Goal: Task Accomplishment & Management: Complete application form

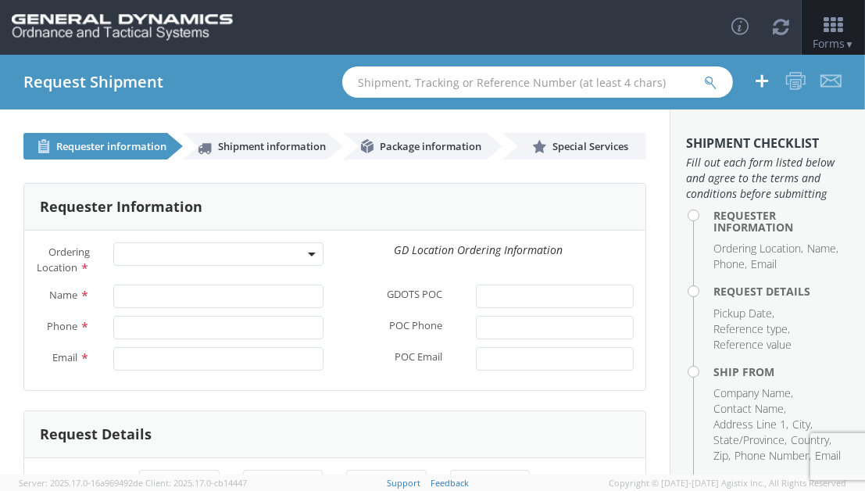
click at [311, 250] on span at bounding box center [312, 253] width 3 height 23
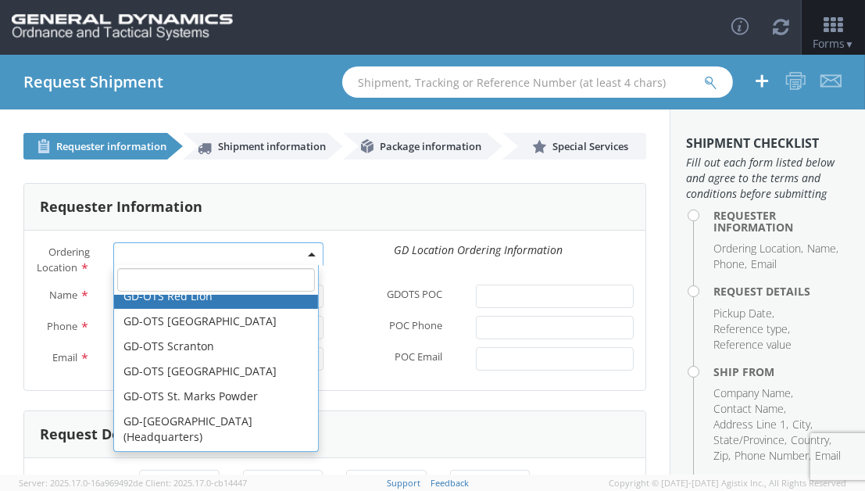
scroll to position [469, 0]
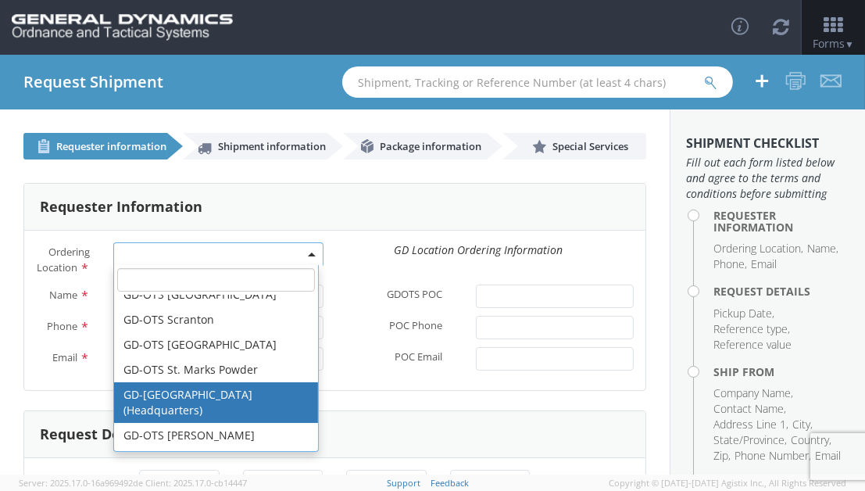
select select "307"
type input "[EMAIL_ADDRESS][DOMAIN_NAME]"
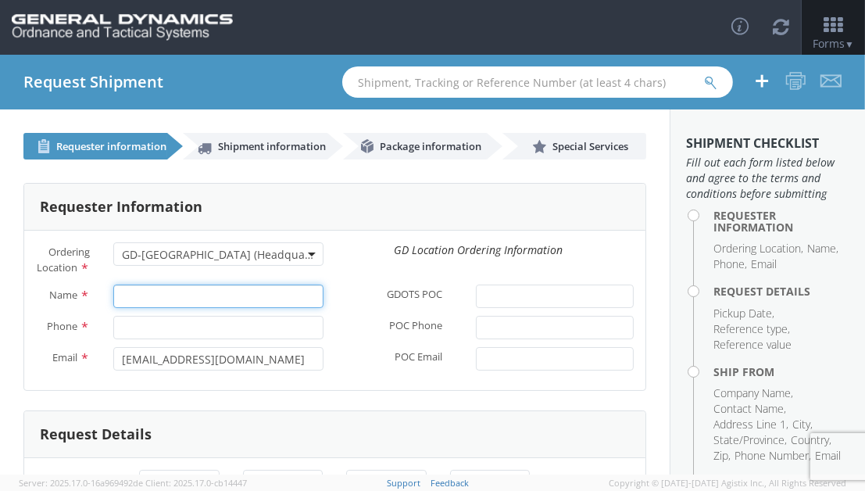
click at [248, 308] on input "Name *" at bounding box center [217, 295] width 209 height 23
type input "[PERSON_NAME]"
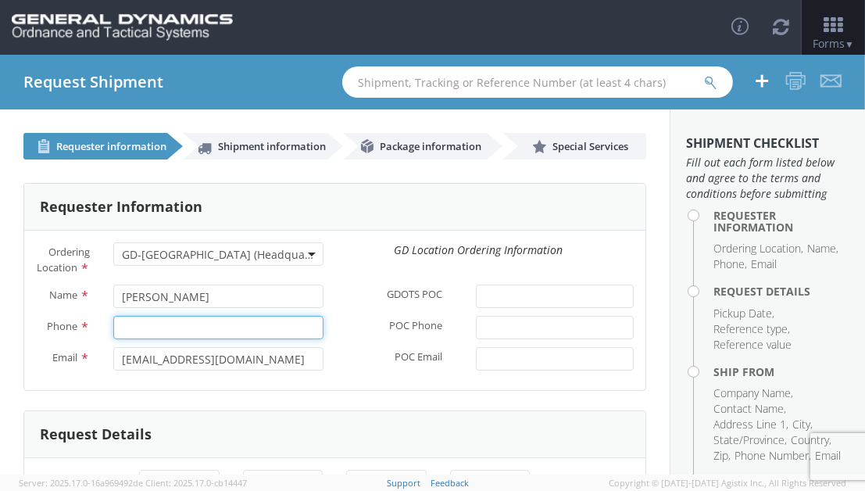
type input "6189939458"
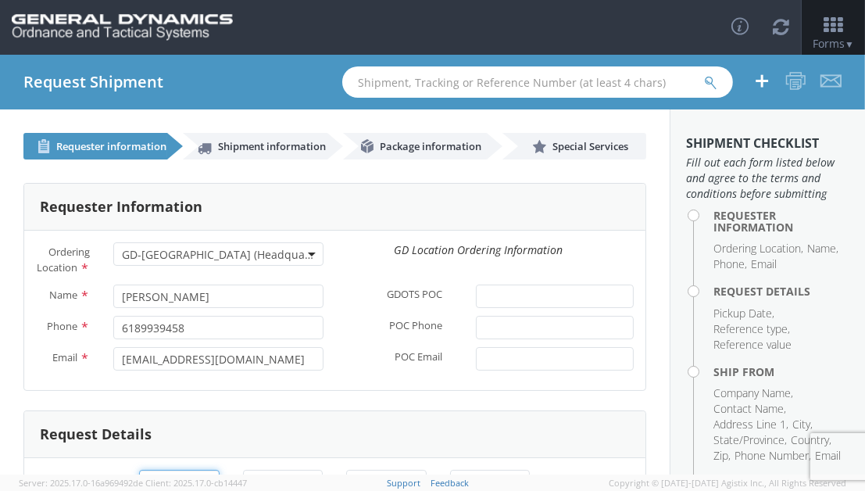
type input "[DATE]"
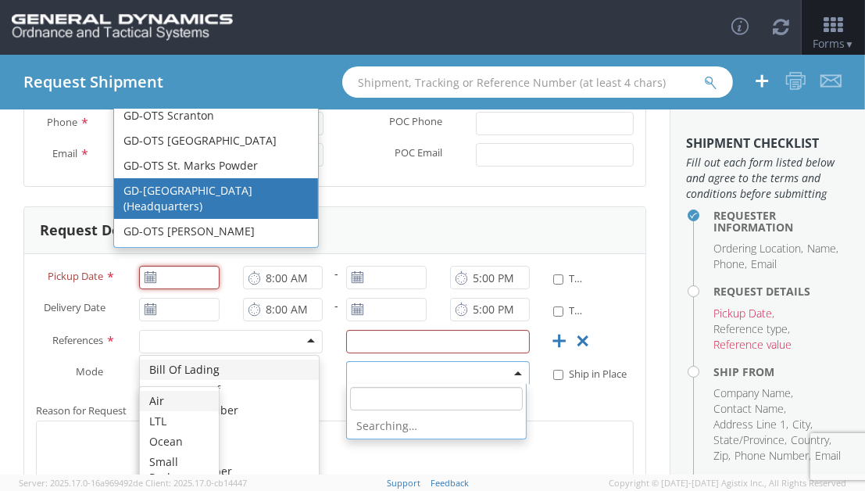
type input "[DATE]"
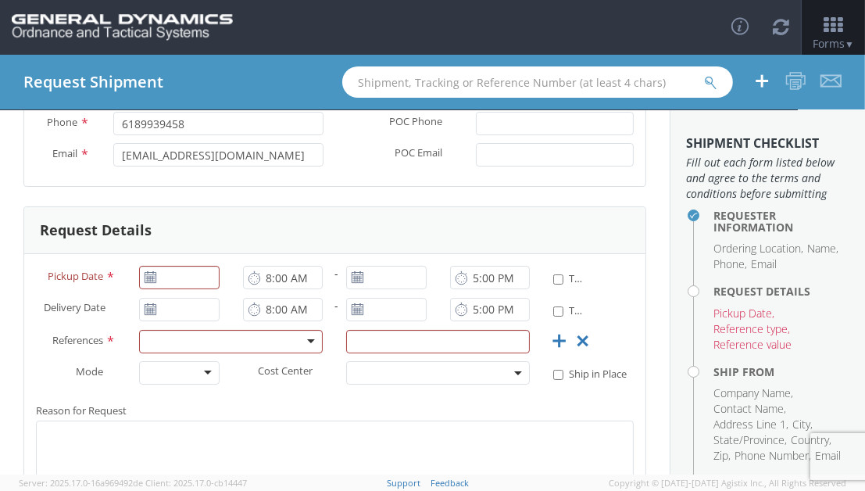
scroll to position [298, 0]
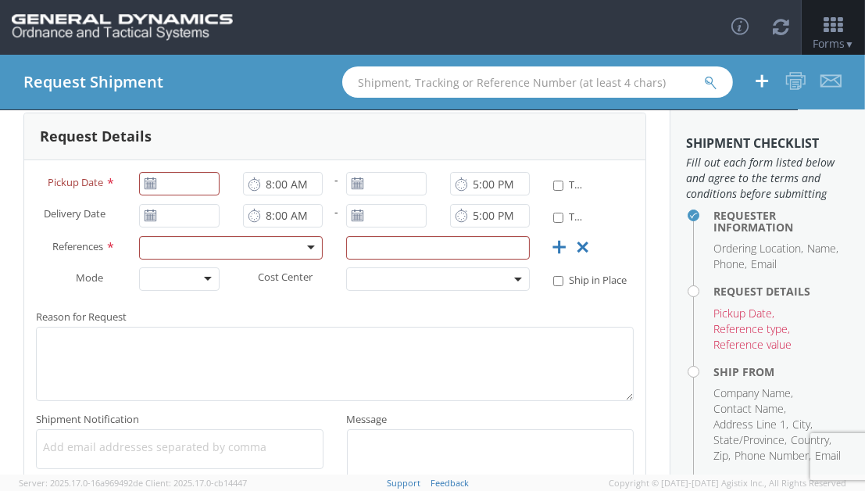
drag, startPoint x: 410, startPoint y: 248, endPoint x: 400, endPoint y: 253, distance: 11.5
click at [410, 247] on div "Request Details Pickup Date * 8:00 AM - 5:00 PM * Time Definite Delivery Date *…" at bounding box center [334, 310] width 623 height 395
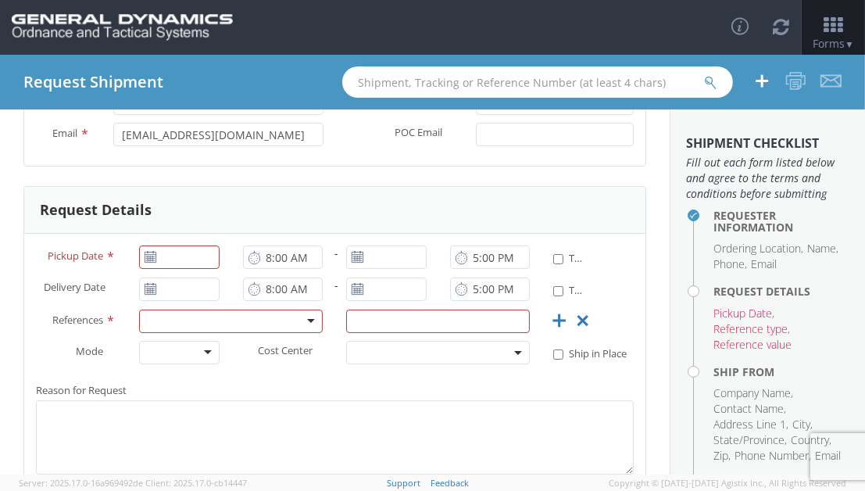
scroll to position [208, 0]
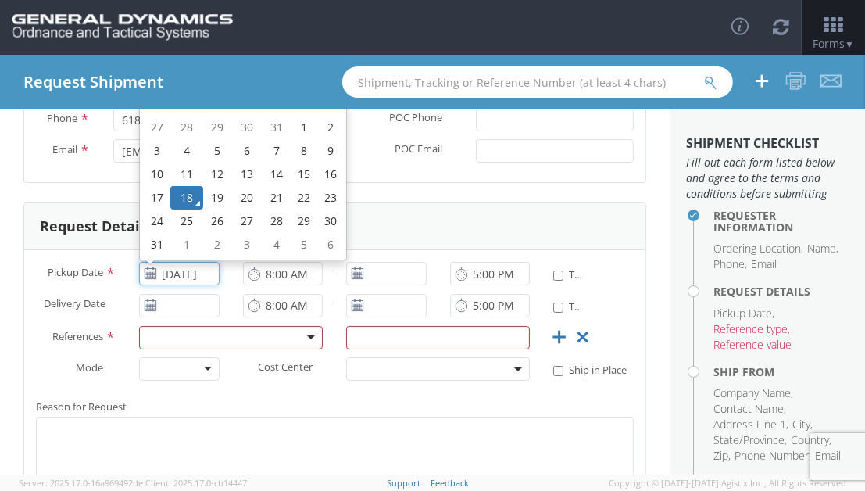
click at [172, 285] on input "[DATE]" at bounding box center [179, 273] width 80 height 23
click at [214, 209] on td "19" at bounding box center [216, 197] width 27 height 23
type input "[DATE]"
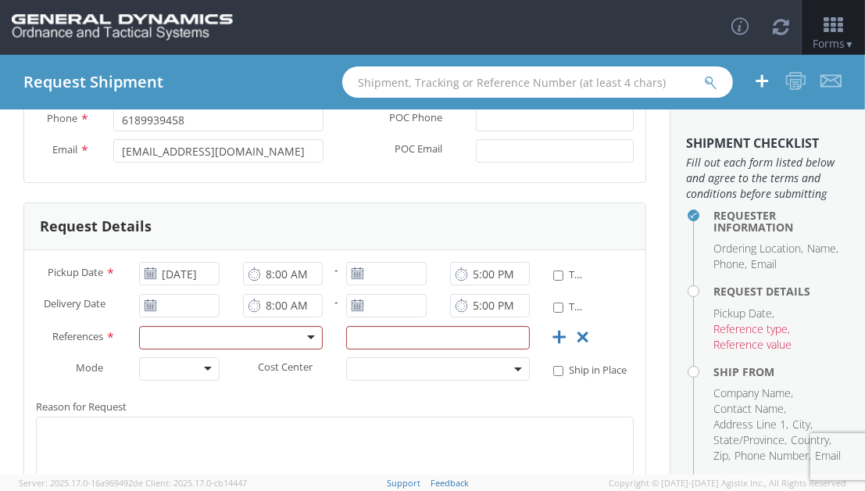
click at [255, 281] on icon at bounding box center [254, 273] width 13 height 15
click at [252, 281] on icon at bounding box center [254, 273] width 13 height 15
click at [263, 285] on input "8:00 AM" at bounding box center [283, 273] width 80 height 23
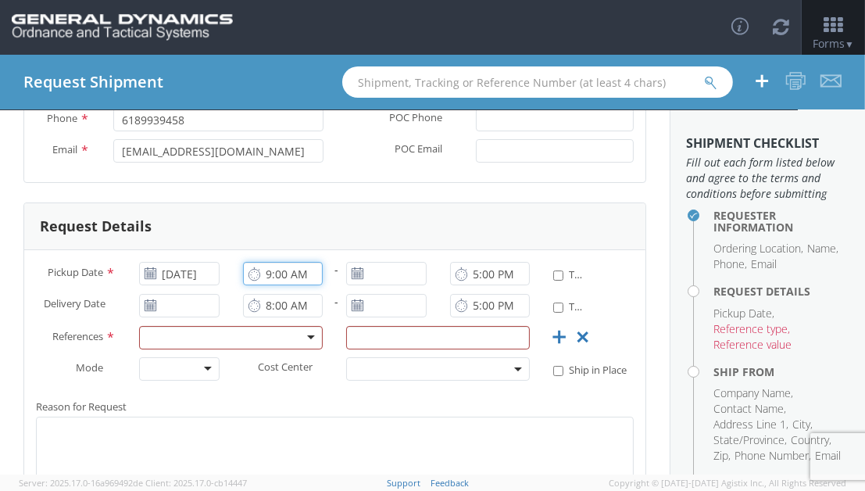
type input "9:00 AM"
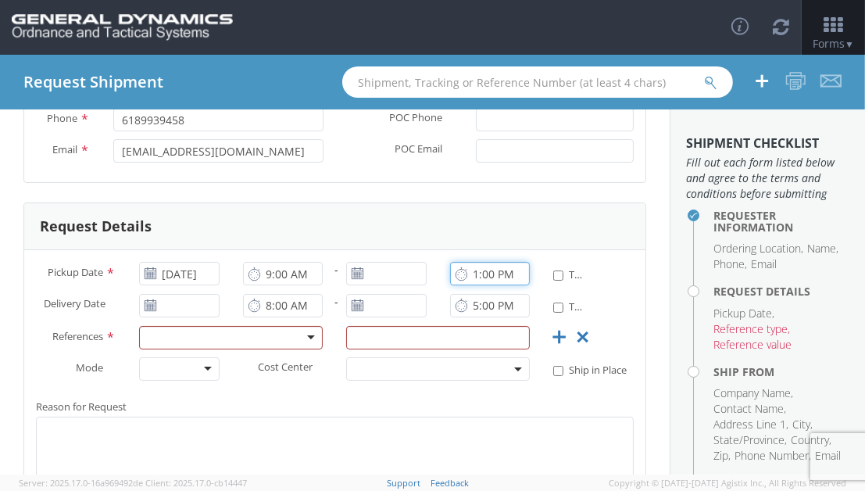
type input "1:00 PM"
click at [553, 281] on input "* Time Definite" at bounding box center [558, 275] width 10 height 10
checkbox input "true"
click at [302, 346] on div at bounding box center [231, 337] width 184 height 23
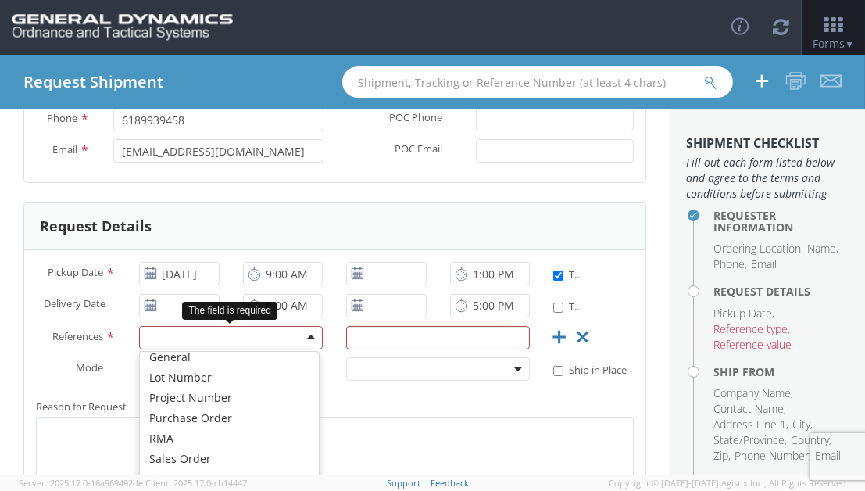
scroll to position [74, 0]
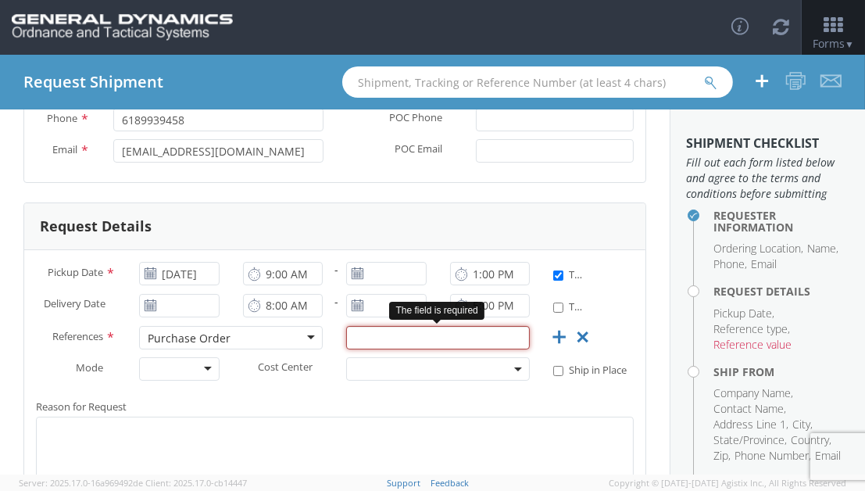
click at [373, 349] on input "text" at bounding box center [438, 337] width 184 height 23
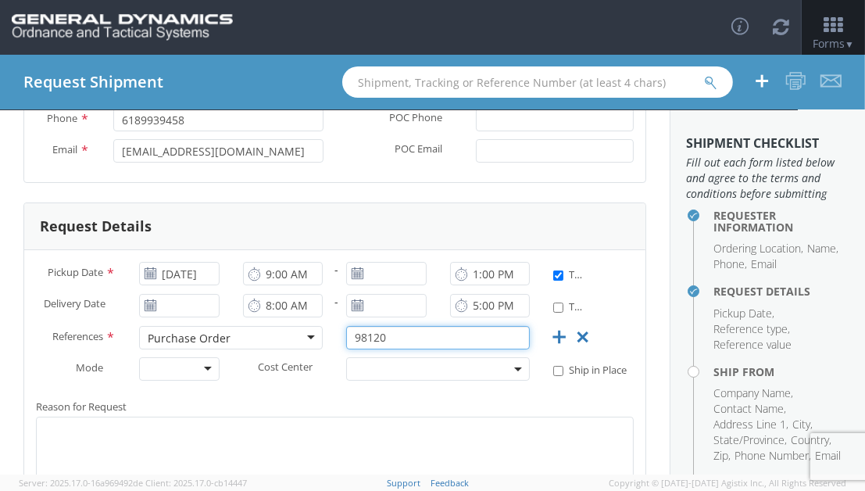
type input "98120"
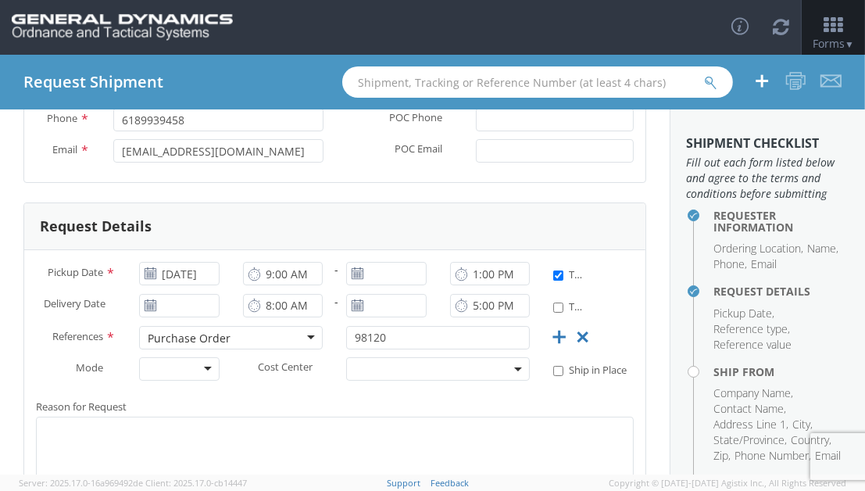
click at [202, 380] on div at bounding box center [179, 368] width 80 height 23
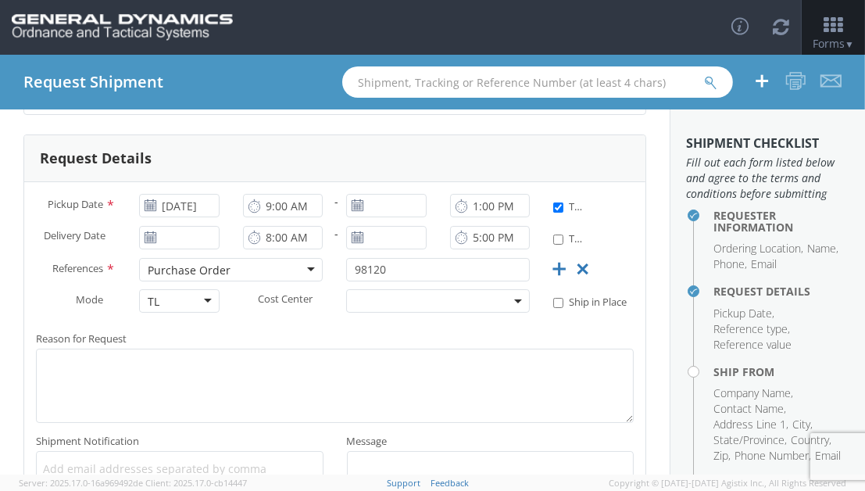
scroll to position [426, 0]
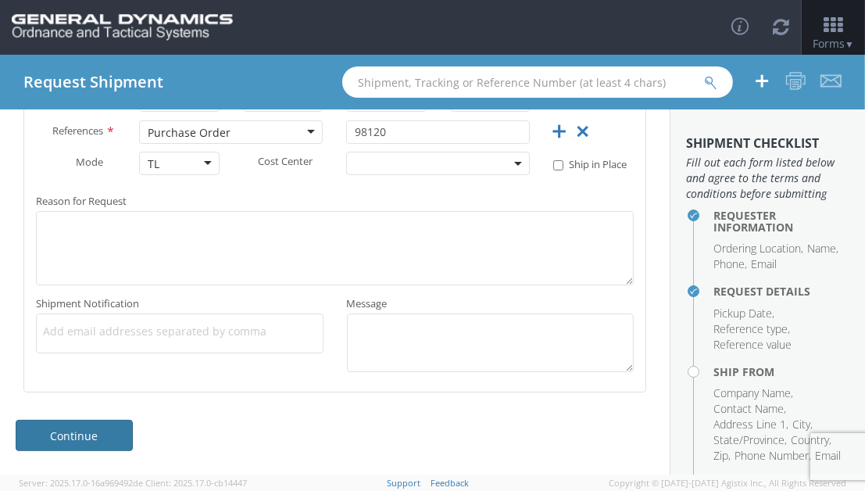
click at [68, 435] on link "Continue" at bounding box center [74, 435] width 117 height 31
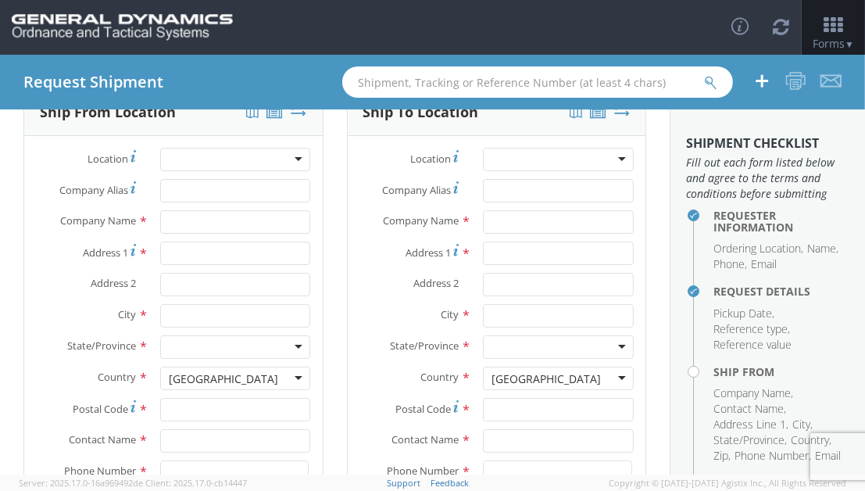
scroll to position [0, 0]
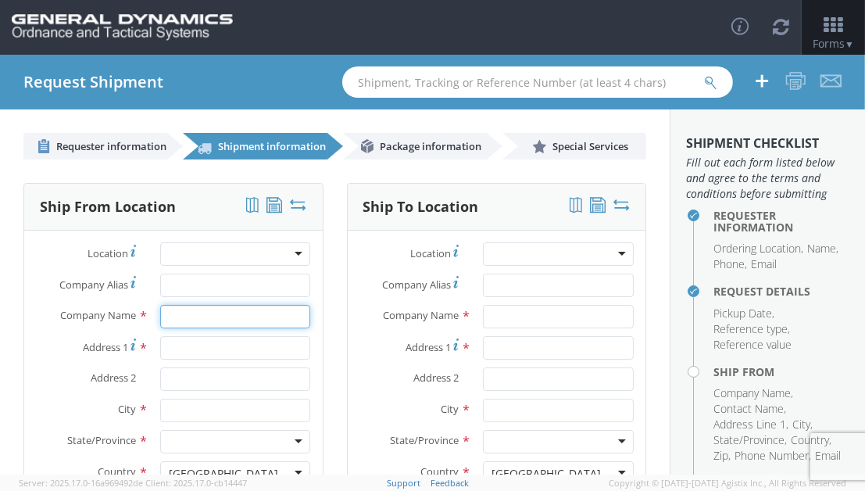
click at [227, 317] on input "text" at bounding box center [235, 316] width 151 height 23
type input "STEWARTS FOREST PRODUCTS"
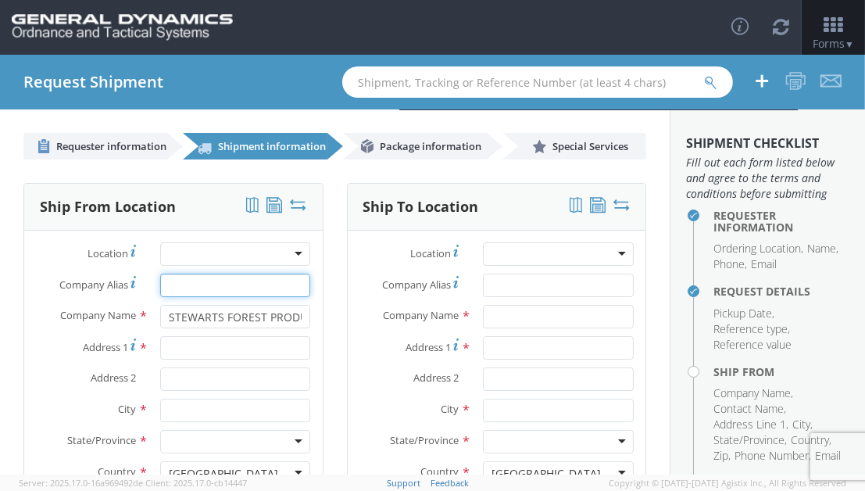
type input "STEWARTS FOREST PRODUCTS"
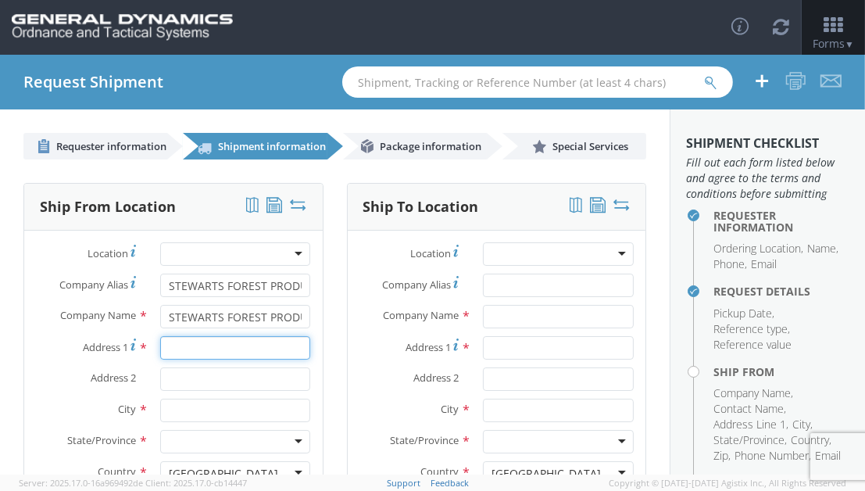
type input "[STREET_ADDRESS][PERSON_NAME]"
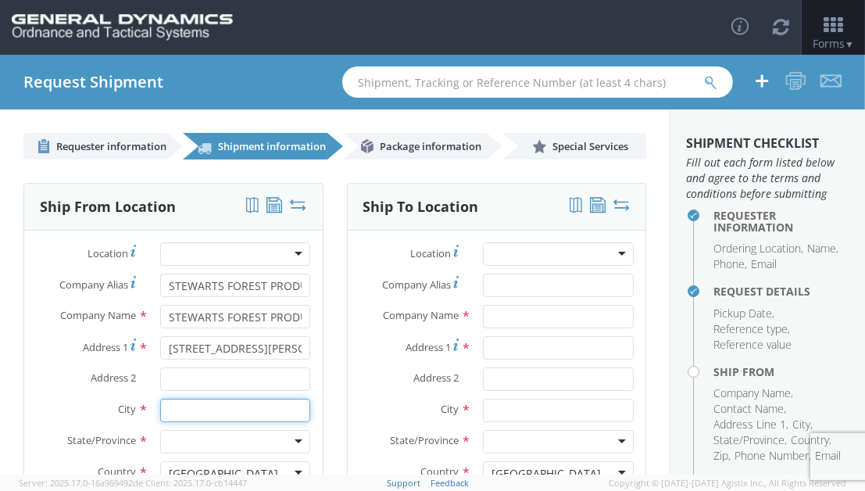
type input "[GEOGRAPHIC_DATA][PERSON_NAME]"
type input "56449"
type input "[PERSON_NAME]"
type input "2184547144"
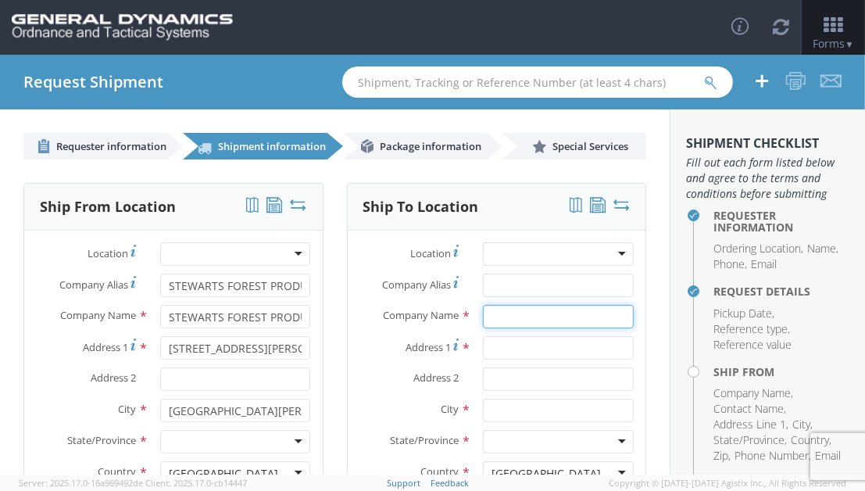
type input "GD-OTS Marion IL"
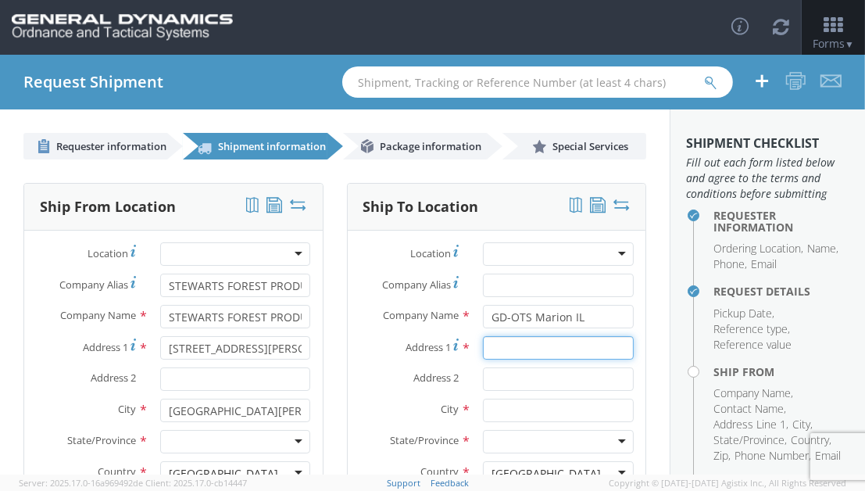
type input "[STREET_ADDRESS][PERSON_NAME]"
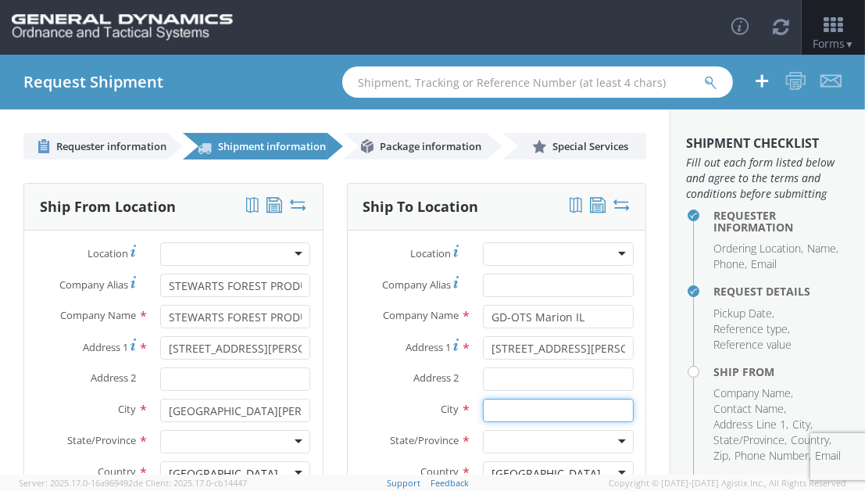
type input "[PERSON_NAME]"
type input "62959"
type input "[PERSON_NAME]"
type input "[PHONE_NUMBER]"
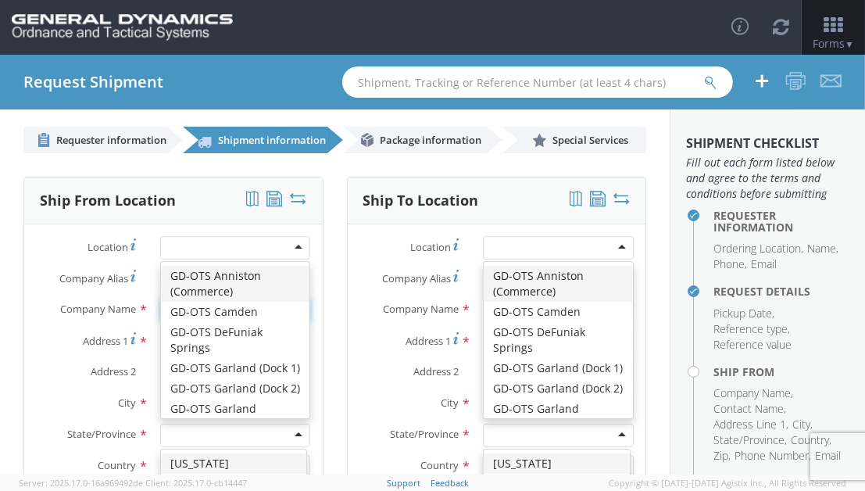
scroll to position [4048, 0]
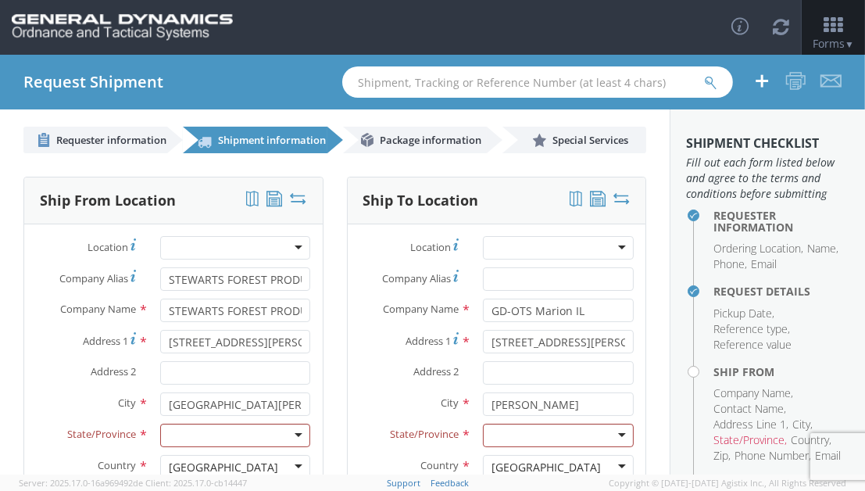
click at [323, 334] on div "Ship From Location Location * GD-OTS [GEOGRAPHIC_DATA] (Commerce) GD-OTS [GEOGR…" at bounding box center [174, 406] width 324 height 459
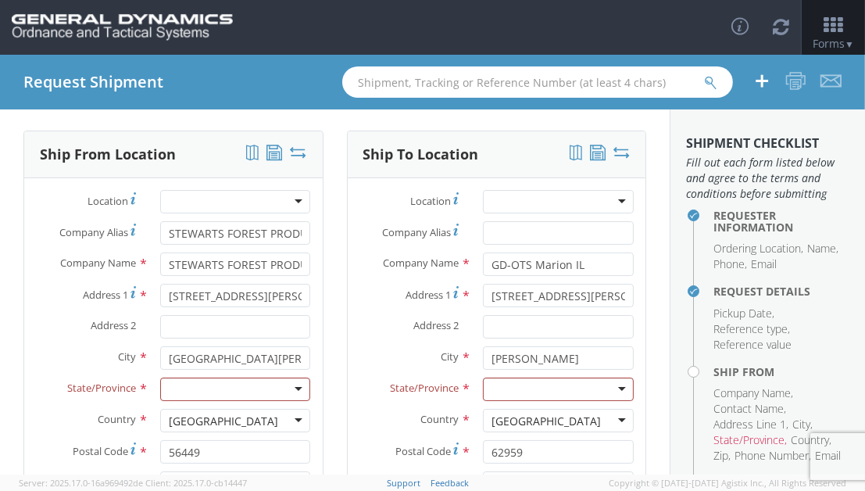
scroll to position [110, 0]
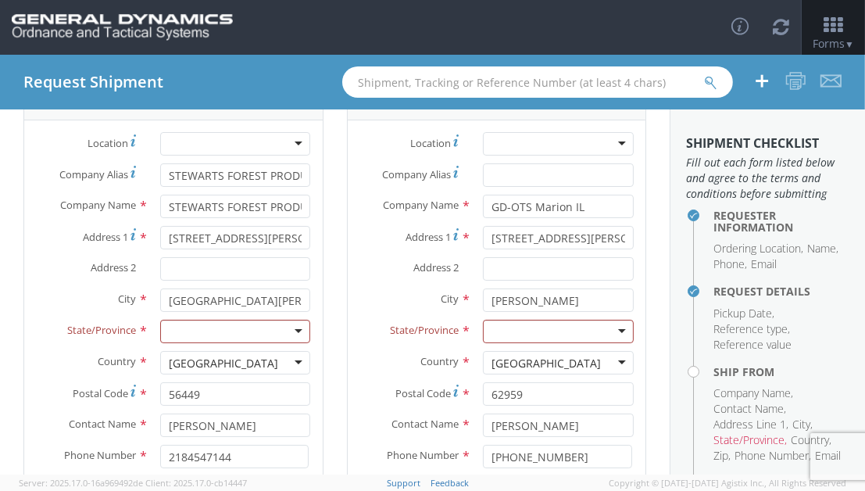
click at [226, 327] on div at bounding box center [235, 331] width 151 height 23
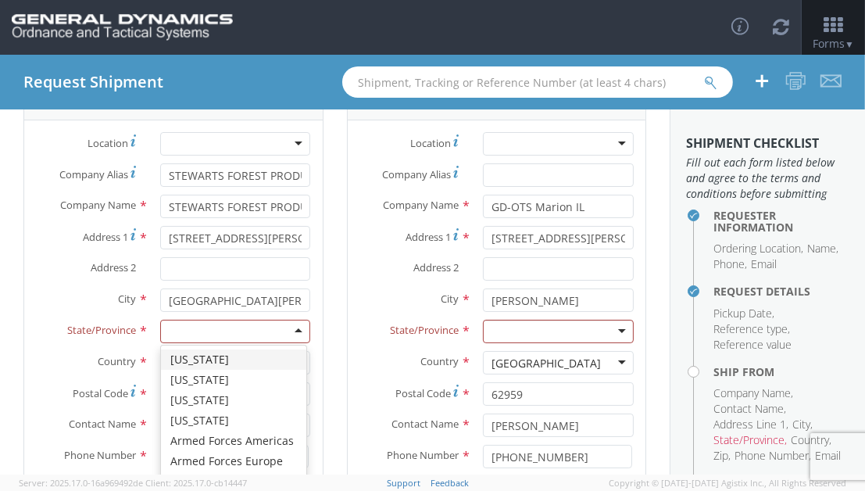
type input "M"
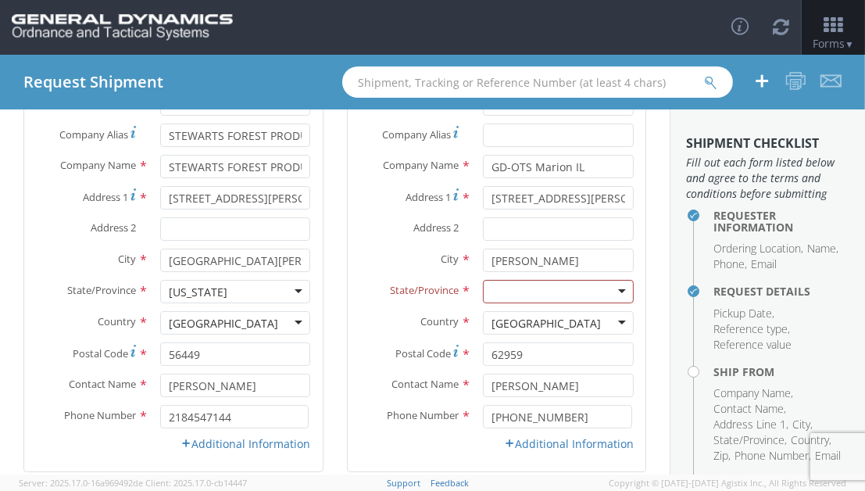
scroll to position [215, 0]
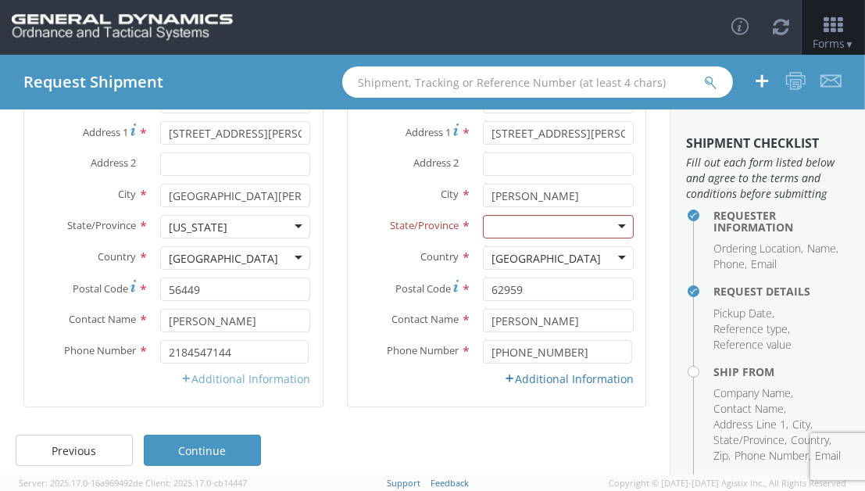
click at [251, 374] on link "Additional Information" at bounding box center [246, 378] width 130 height 15
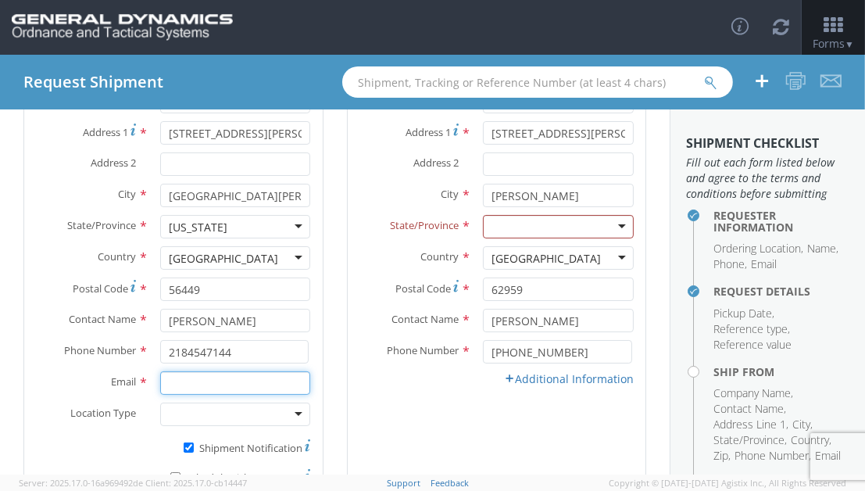
click at [219, 387] on input "Email *" at bounding box center [235, 382] width 151 height 23
type input "[PERSON_NAME][EMAIL_ADDRESS][DOMAIN_NAME]"
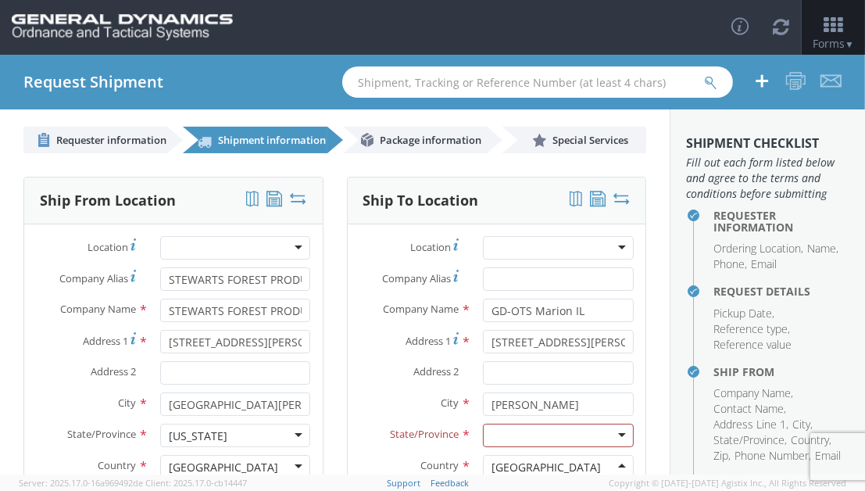
scroll to position [59, 0]
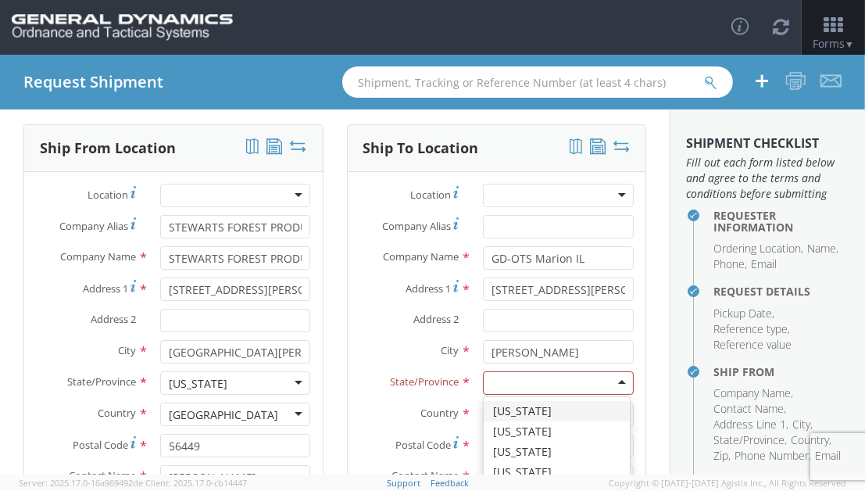
click at [524, 381] on div at bounding box center [558, 382] width 151 height 23
type input "I"
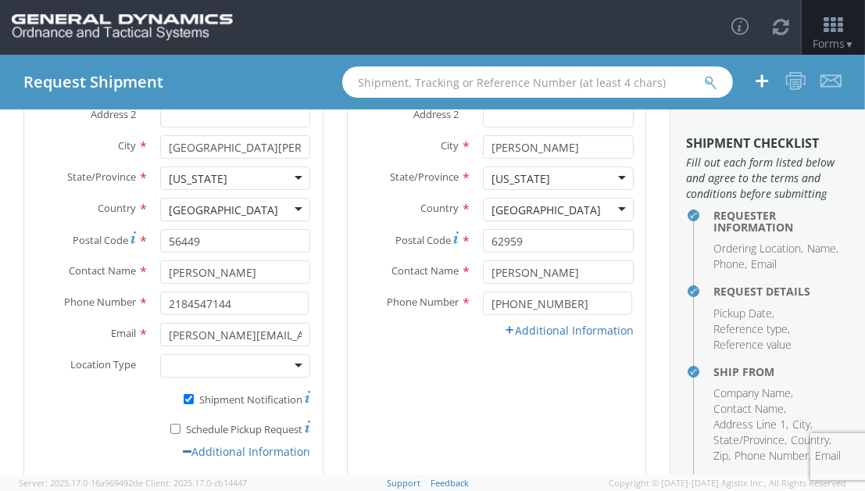
scroll to position [266, 0]
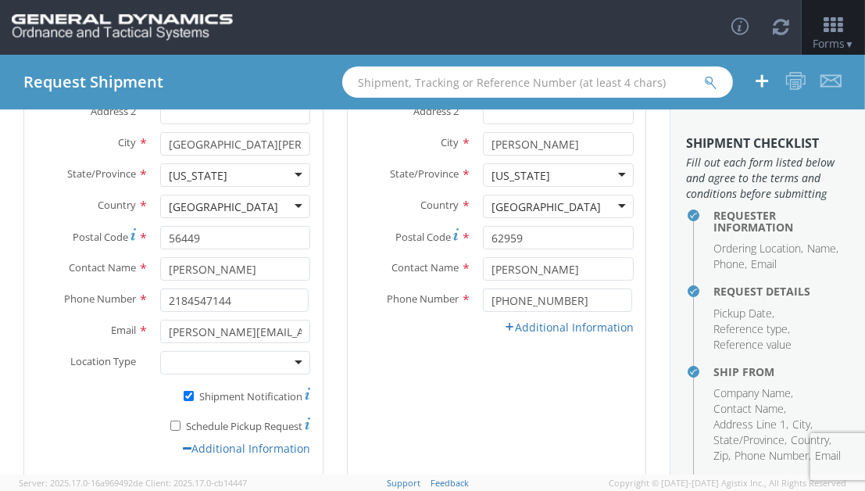
click at [552, 322] on link "Additional Information" at bounding box center [569, 327] width 130 height 15
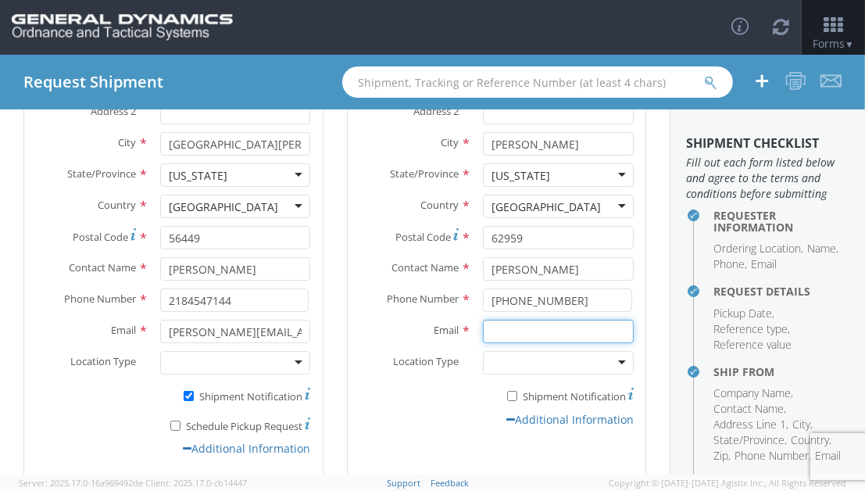
click at [531, 331] on input "Email *" at bounding box center [558, 331] width 151 height 23
type input "[PERSON_NAME][EMAIL_ADDRESS][PERSON_NAME][DOMAIN_NAME]"
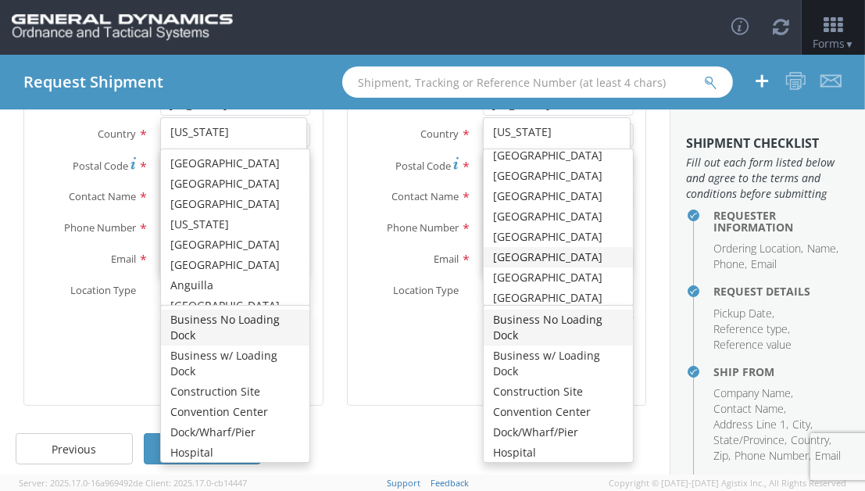
scroll to position [338, 0]
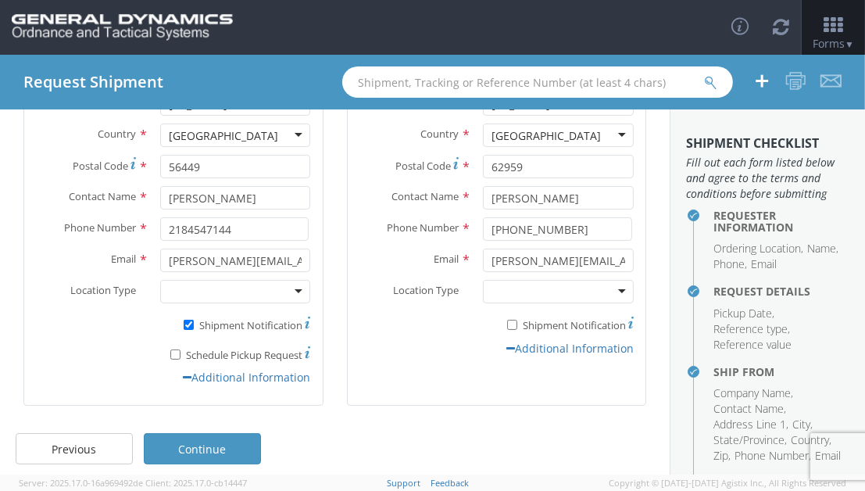
click at [444, 368] on div "Location * GD-OTS Anniston (Commerce) GD-OTS [GEOGRAPHIC_DATA] GD-[GEOGRAPHIC_D…" at bounding box center [497, 134] width 299 height 483
click at [289, 294] on div at bounding box center [235, 291] width 151 height 23
click at [424, 363] on div "Location * GD-OTS Anniston (Commerce) GD-OTS [GEOGRAPHIC_DATA] GD-[GEOGRAPHIC_D…" at bounding box center [497, 134] width 299 height 483
click at [507, 324] on input "* Shipment Notification" at bounding box center [512, 325] width 10 height 10
checkbox input "true"
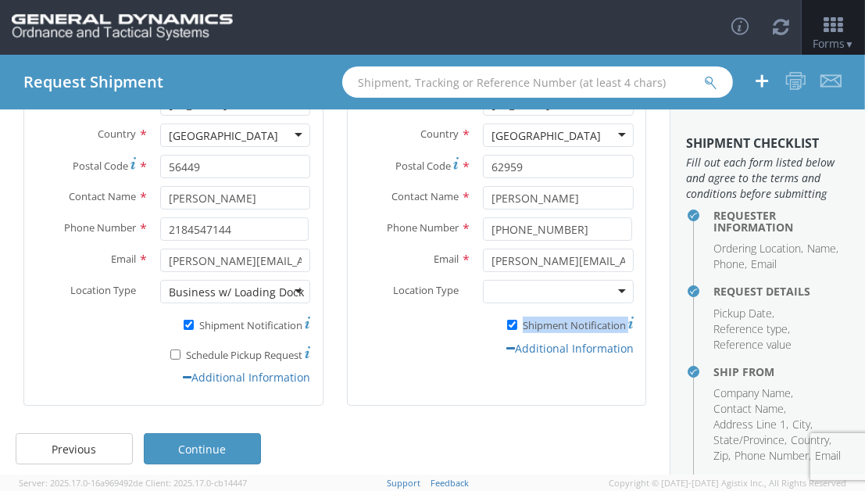
drag, startPoint x: 417, startPoint y: 370, endPoint x: 407, endPoint y: 312, distance: 58.6
click at [407, 312] on div "Location * GD-OTS Anniston (Commerce) GD-OTS [GEOGRAPHIC_DATA] GD-[GEOGRAPHIC_D…" at bounding box center [497, 134] width 299 height 483
click at [218, 450] on link "Continue" at bounding box center [202, 448] width 117 height 31
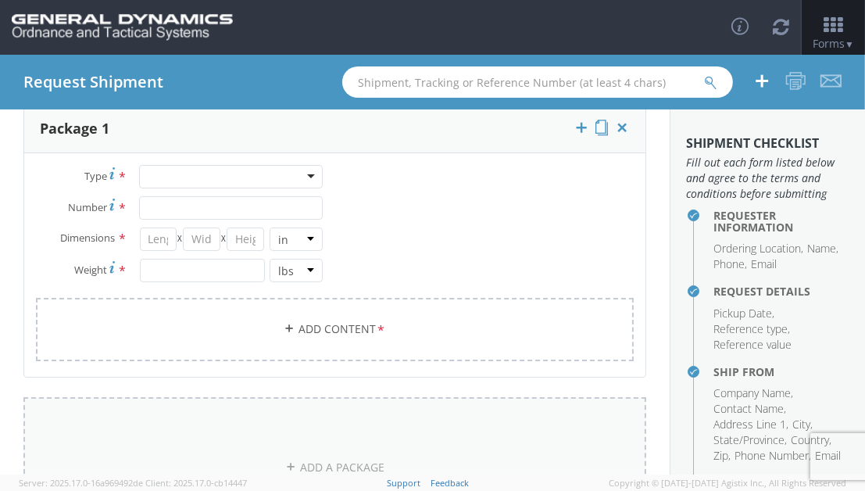
scroll to position [0, 0]
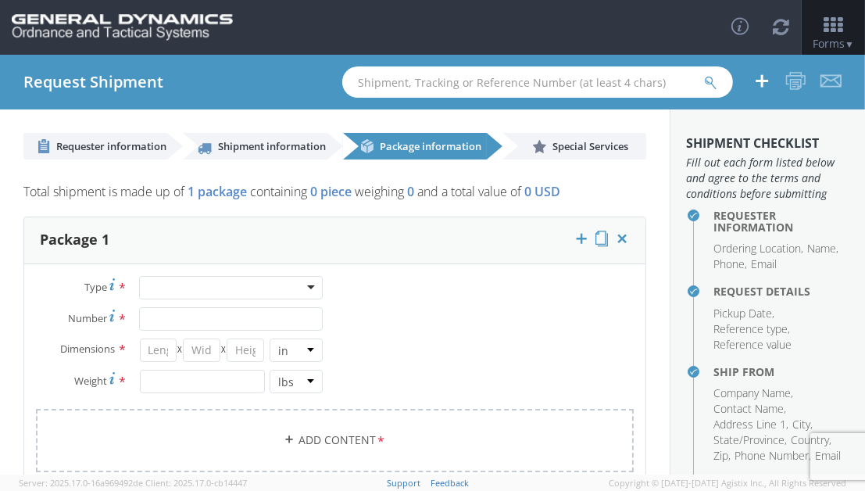
click at [188, 287] on div at bounding box center [231, 287] width 184 height 23
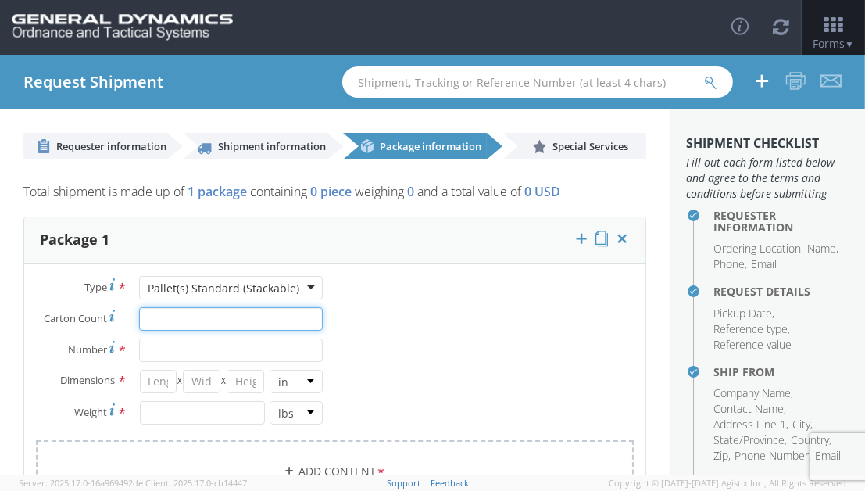
click at [191, 317] on input "Carton Count *" at bounding box center [231, 318] width 184 height 23
type input "195"
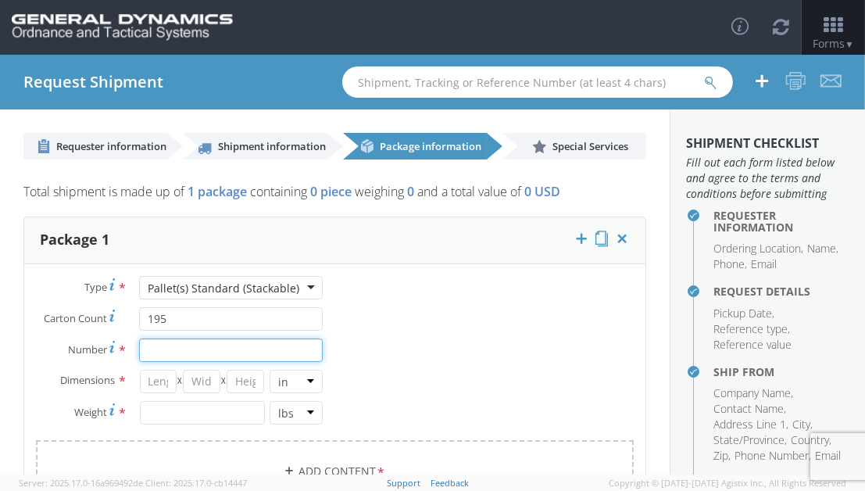
click at [195, 352] on input "Number *" at bounding box center [231, 349] width 184 height 23
type input "195"
click at [153, 388] on input "number" at bounding box center [159, 381] width 38 height 23
type input "40"
click at [192, 387] on input "number" at bounding box center [202, 381] width 38 height 23
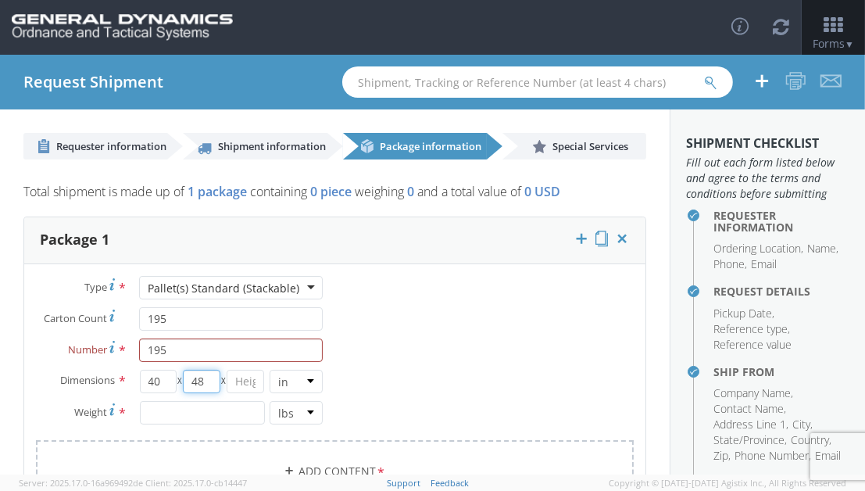
type input "48"
click at [245, 375] on input "number" at bounding box center [246, 381] width 38 height 23
type input "48"
click at [176, 417] on input "number" at bounding box center [202, 412] width 125 height 23
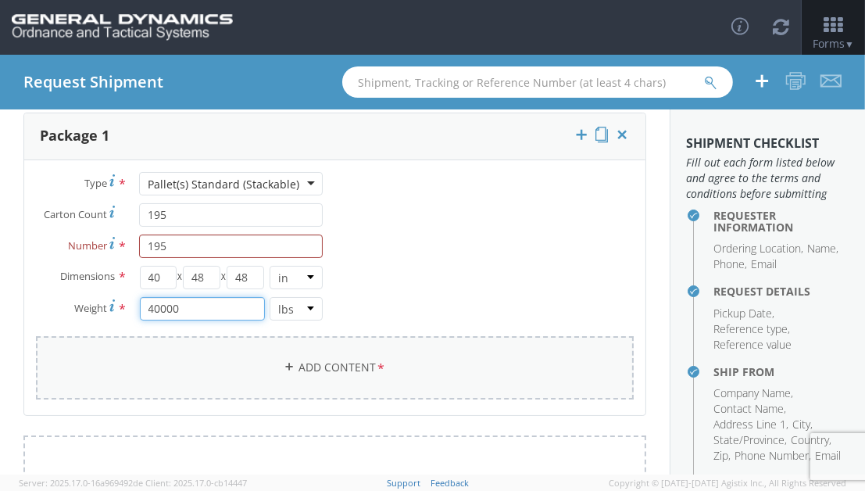
scroll to position [104, 0]
type input "40000"
click at [299, 359] on link "Add Content *" at bounding box center [335, 367] width 598 height 63
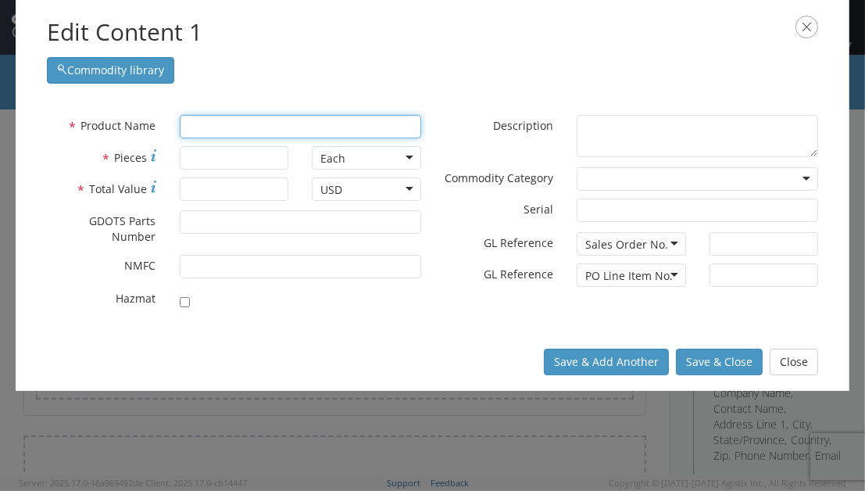
click at [203, 122] on input "text" at bounding box center [300, 126] width 241 height 23
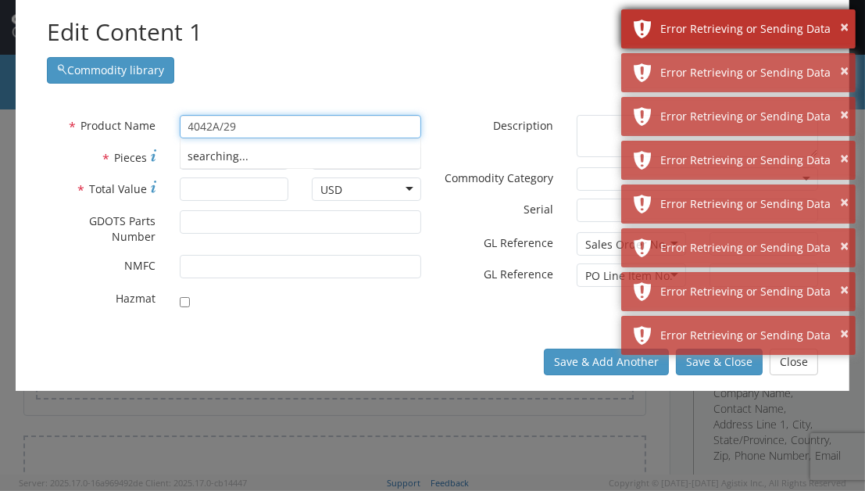
type input "4042A/29"
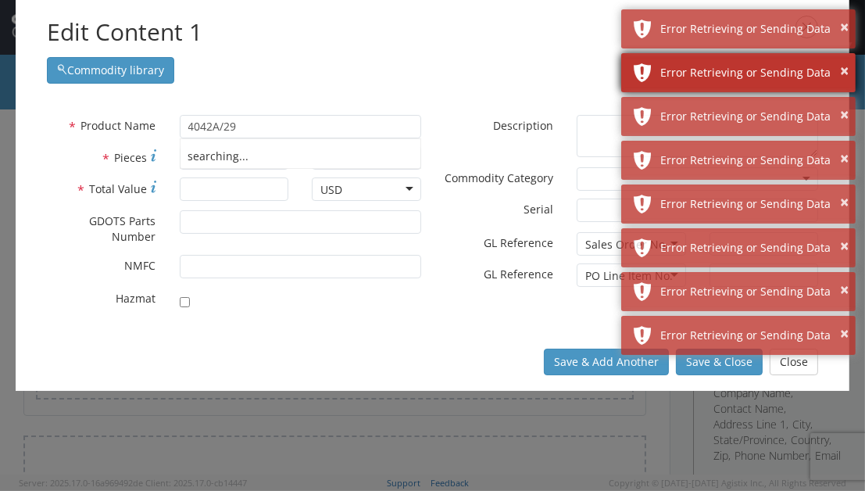
click at [849, 34] on div "× Error Retrieving or Sending Data" at bounding box center [738, 28] width 234 height 39
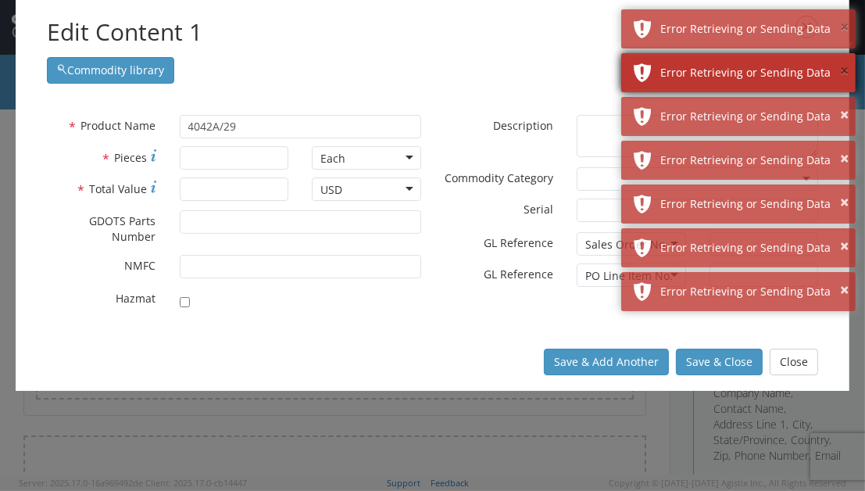
click at [844, 27] on button "×" at bounding box center [844, 27] width 9 height 23
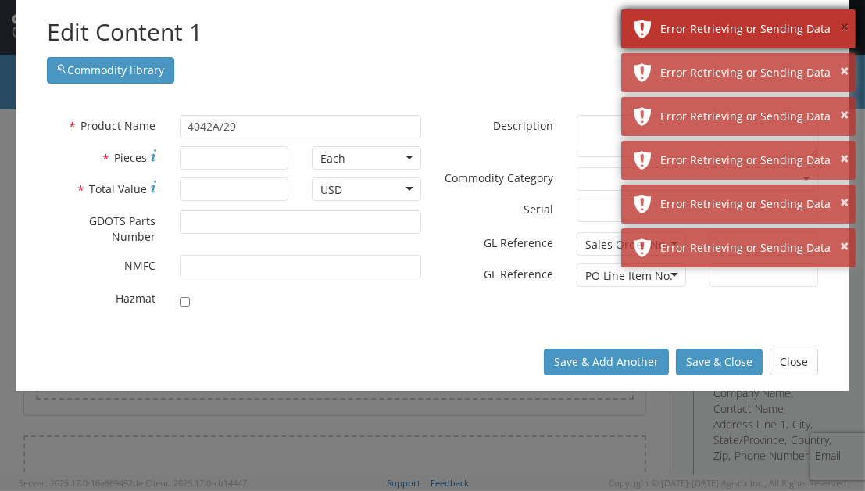
click at [843, 27] on button "×" at bounding box center [844, 27] width 9 height 23
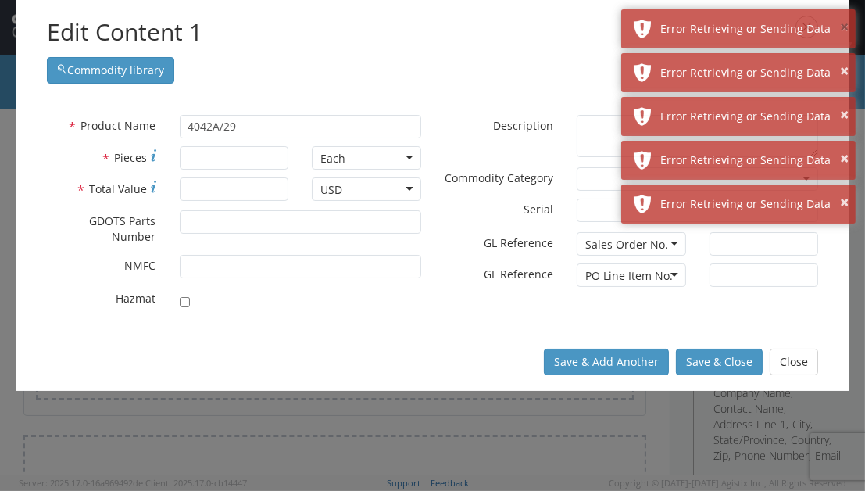
click at [843, 27] on button "×" at bounding box center [844, 27] width 9 height 23
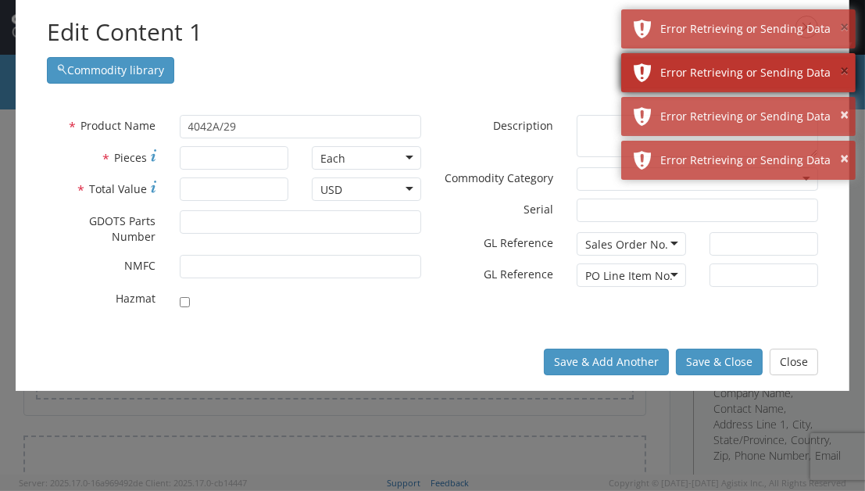
click at [843, 27] on button "×" at bounding box center [844, 27] width 9 height 23
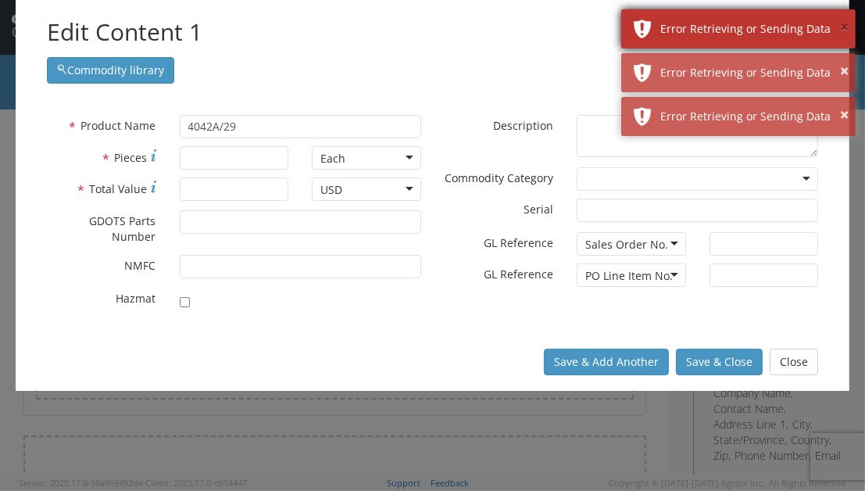
click at [842, 27] on button "×" at bounding box center [844, 27] width 9 height 23
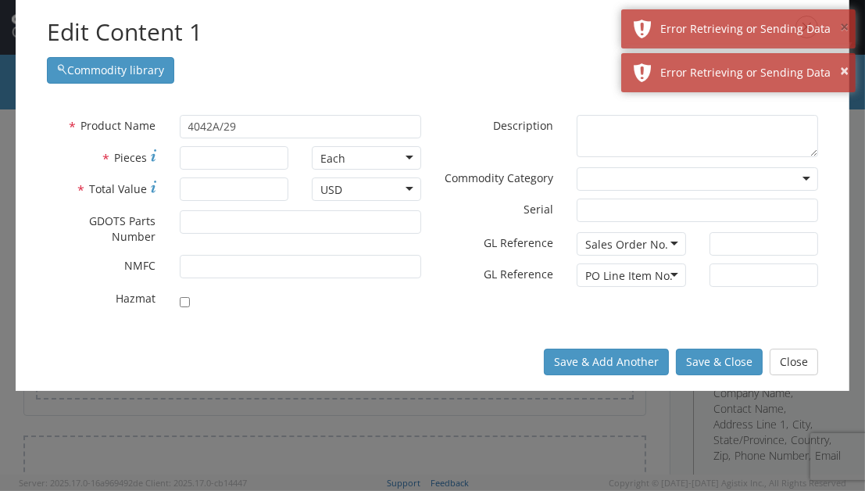
click at [842, 27] on button "×" at bounding box center [844, 27] width 9 height 23
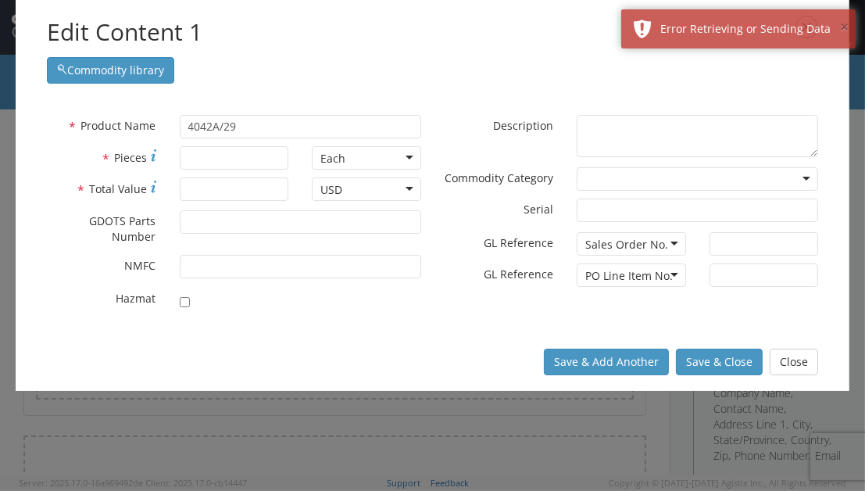
click at [842, 27] on button "×" at bounding box center [844, 27] width 9 height 23
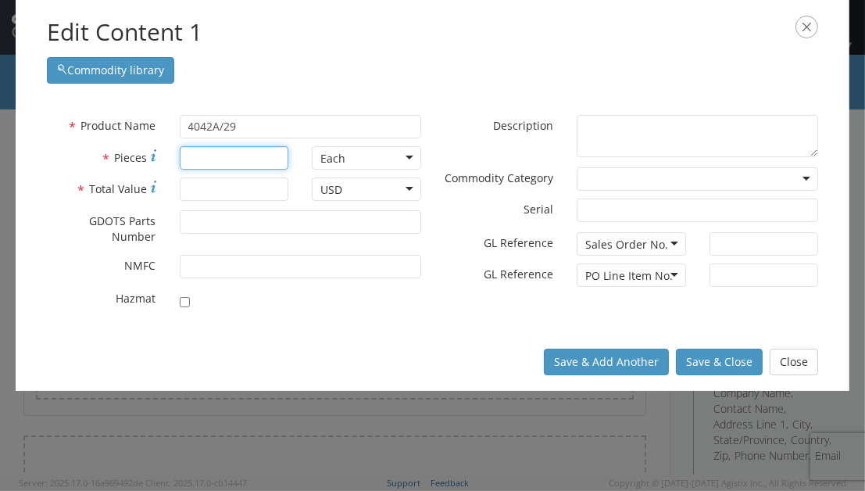
click at [215, 159] on input "* Pieces" at bounding box center [234, 157] width 109 height 23
type input "195"
click at [210, 192] on input "* Total Value" at bounding box center [234, 188] width 109 height 23
type input "1"
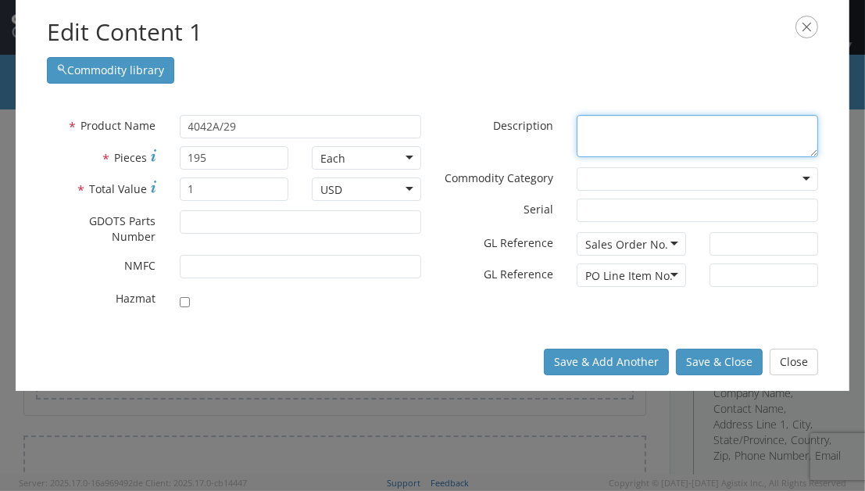
click at [595, 120] on textarea "* Description" at bounding box center [697, 136] width 241 height 43
type textarea "PALLETS / TOPS / BTMS / BATTENS"
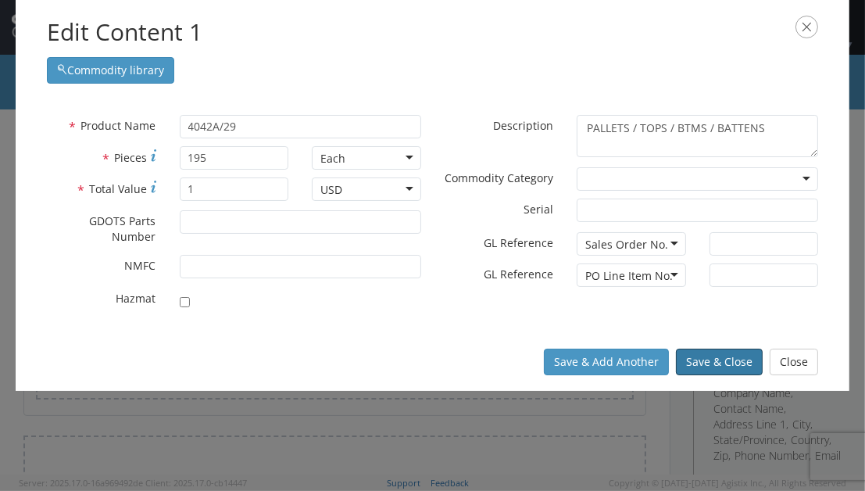
click at [710, 357] on button "Save & Close" at bounding box center [719, 362] width 87 height 27
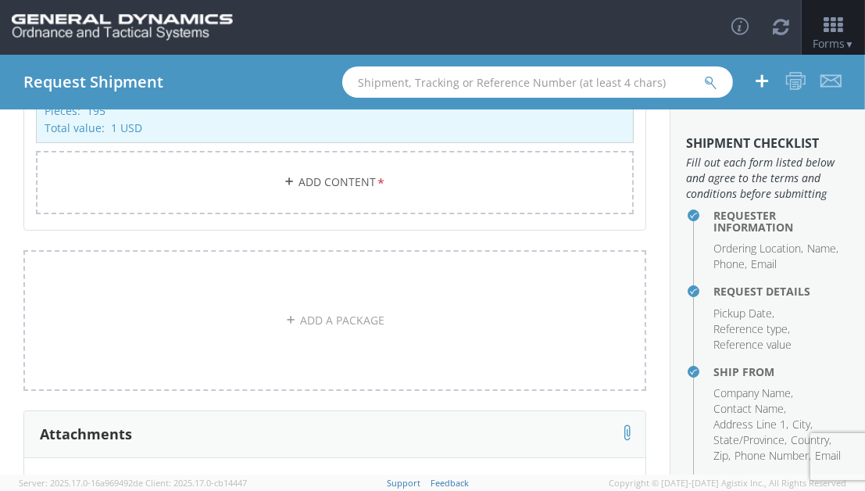
scroll to position [591, 0]
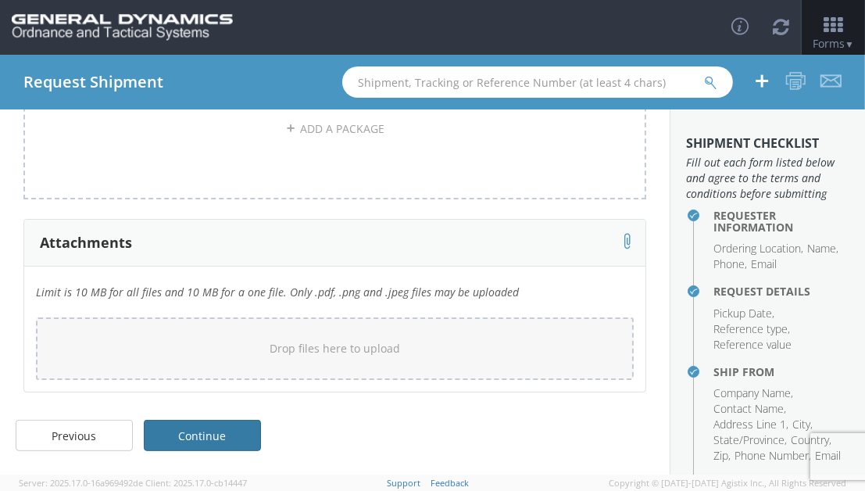
click at [227, 437] on link "Continue" at bounding box center [202, 435] width 117 height 31
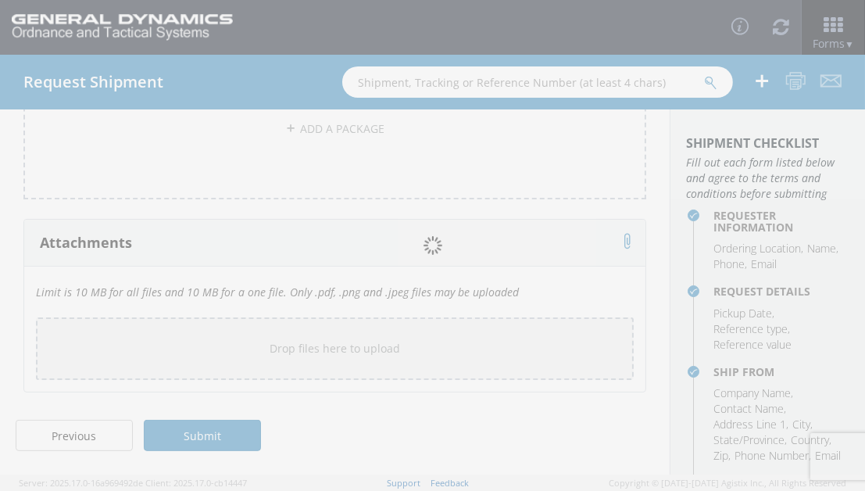
scroll to position [168, 0]
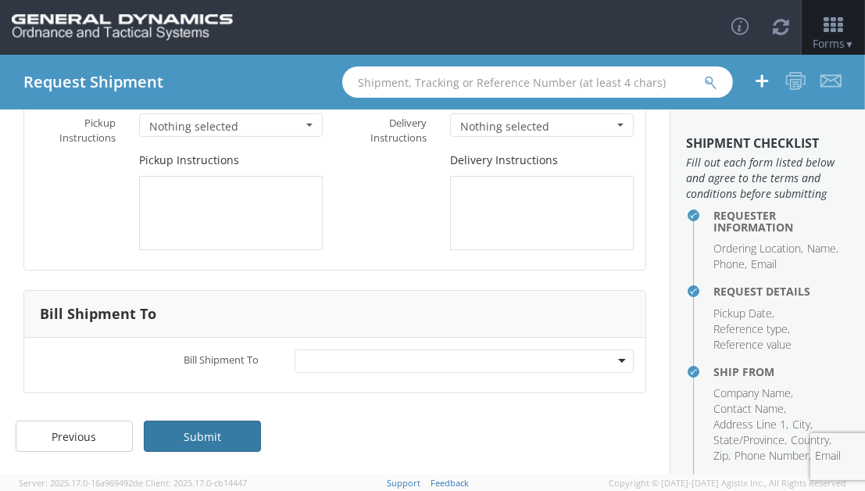
click at [218, 427] on link "Submit" at bounding box center [202, 435] width 117 height 31
